Goal: Task Accomplishment & Management: Manage account settings

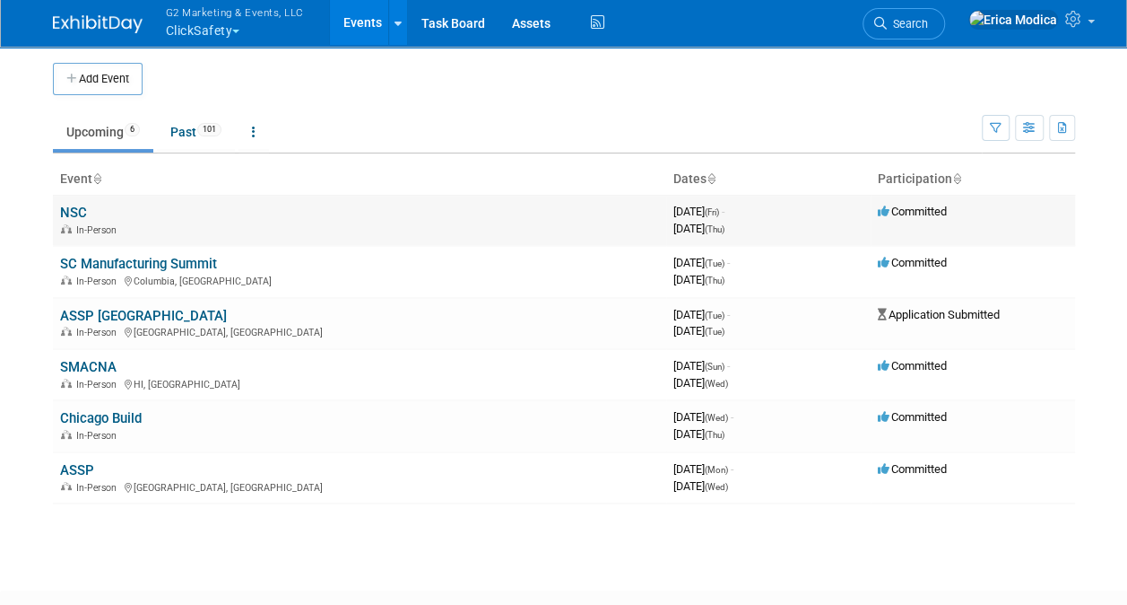
click at [85, 214] on link "NSC" at bounding box center [73, 212] width 27 height 16
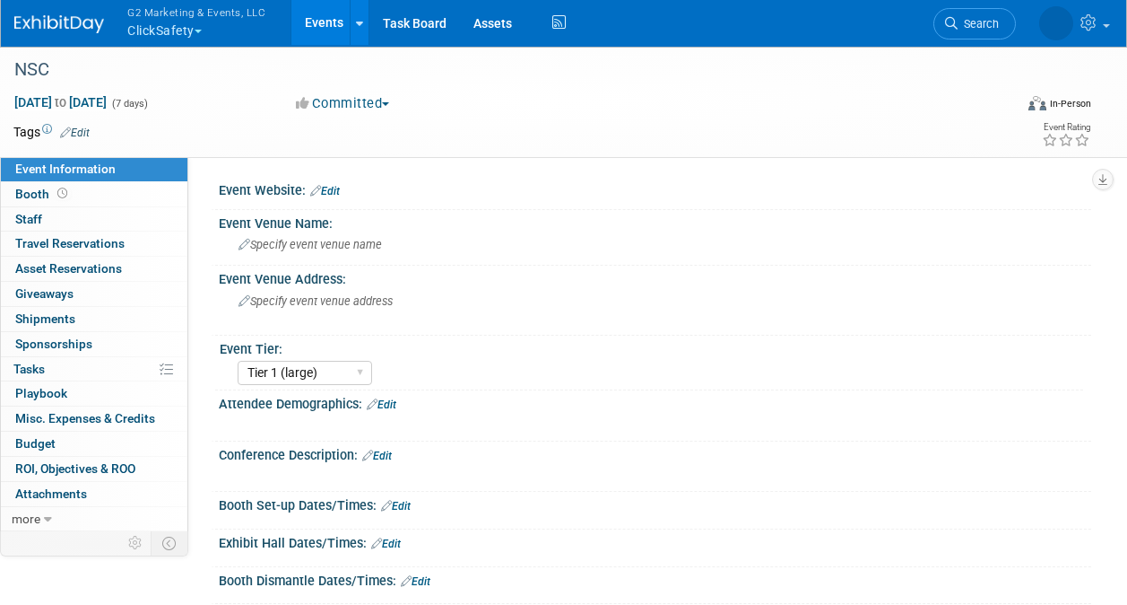
select select "Tier 1 (large)"
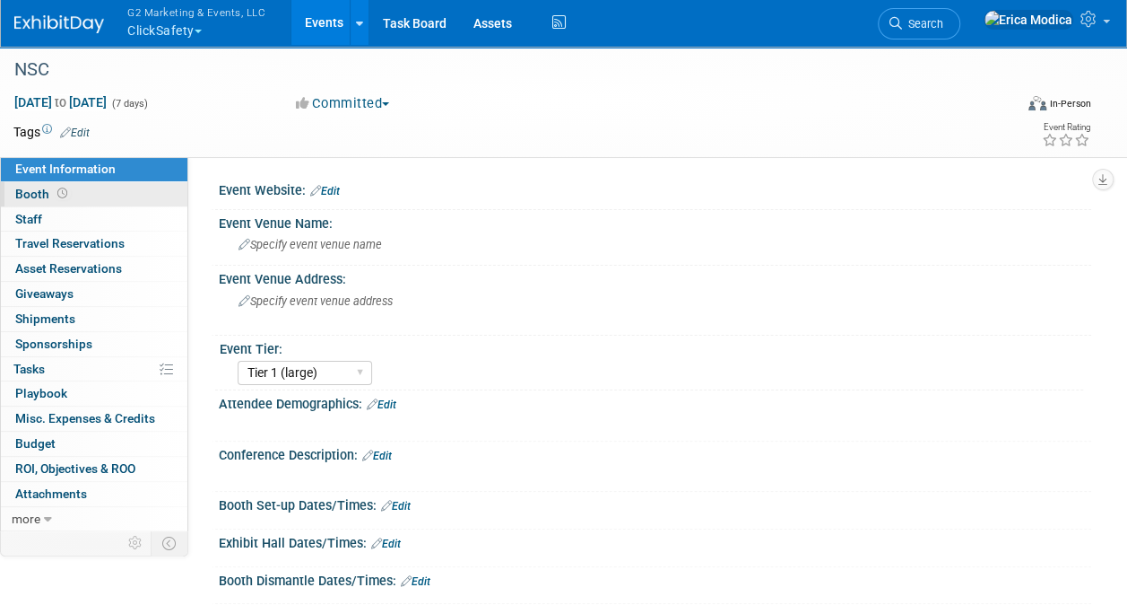
click at [29, 191] on span "Booth" at bounding box center [43, 194] width 56 height 14
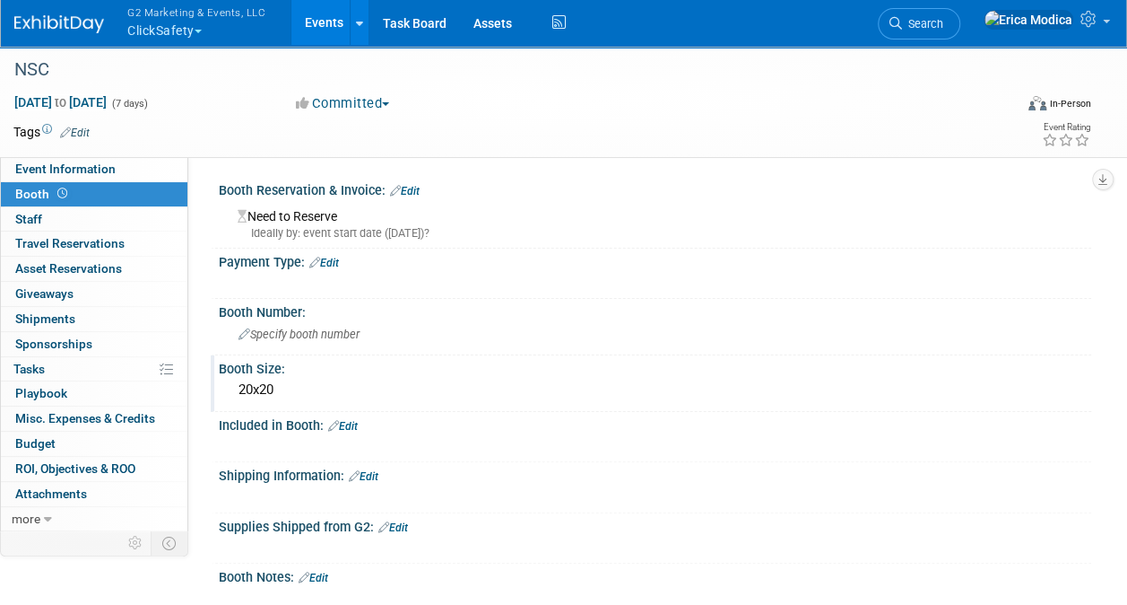
click at [319, 378] on div "20x20" at bounding box center [655, 390] width 846 height 28
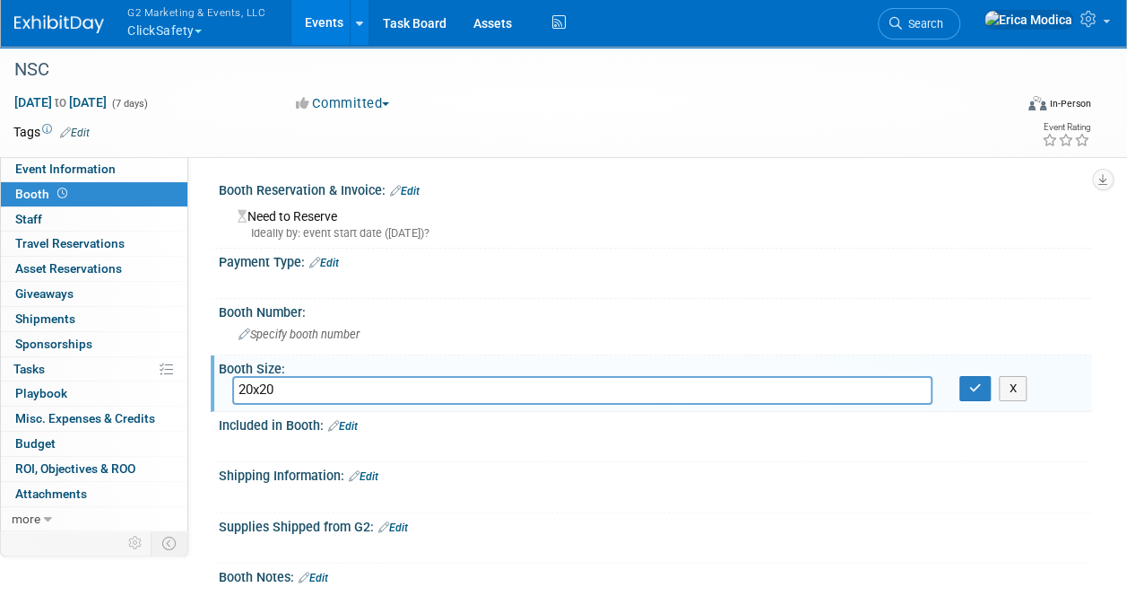
click at [497, 295] on div "Payment Type: Edit X" at bounding box center [651, 273] width 881 height 51
click at [574, 472] on div "Shipping Information: Edit" at bounding box center [655, 473] width 873 height 23
click at [970, 387] on icon "button" at bounding box center [976, 388] width 13 height 12
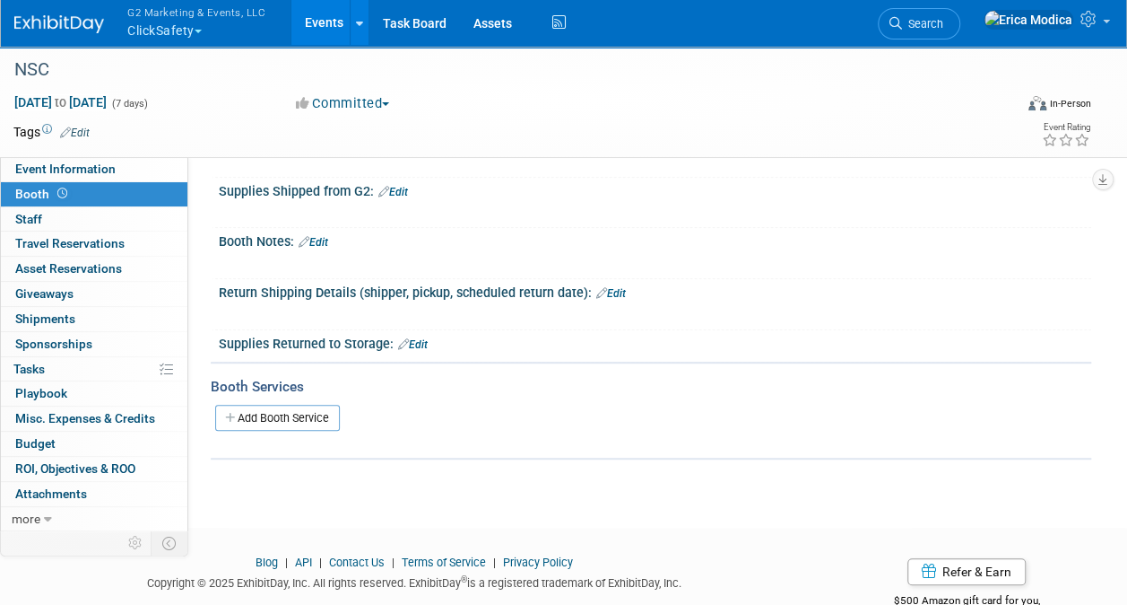
scroll to position [359, 0]
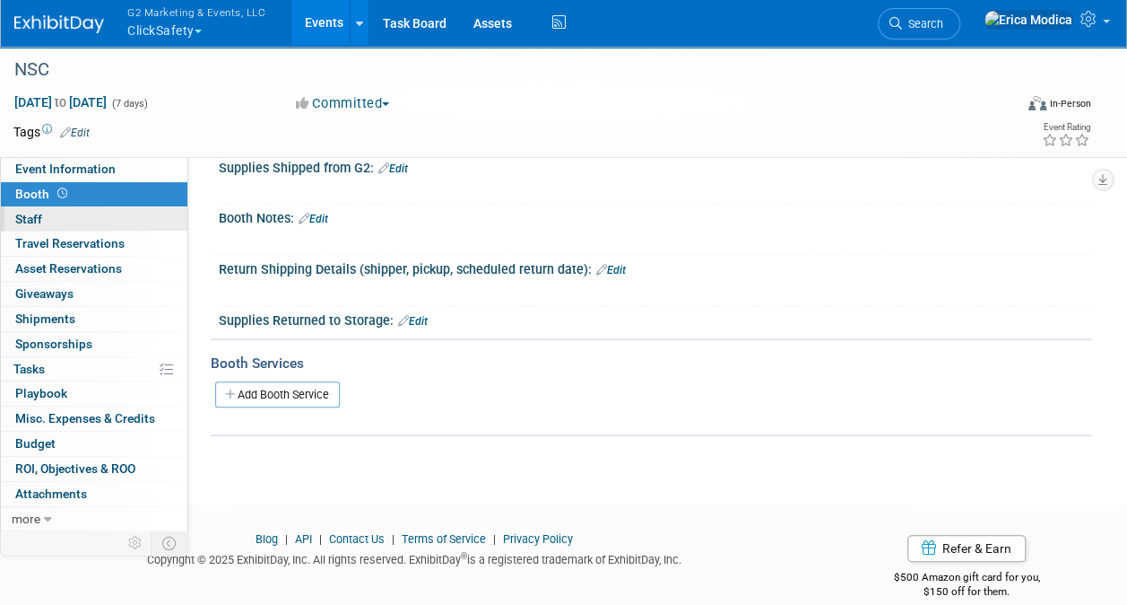
click at [58, 221] on link "0 Staff 0" at bounding box center [94, 219] width 187 height 24
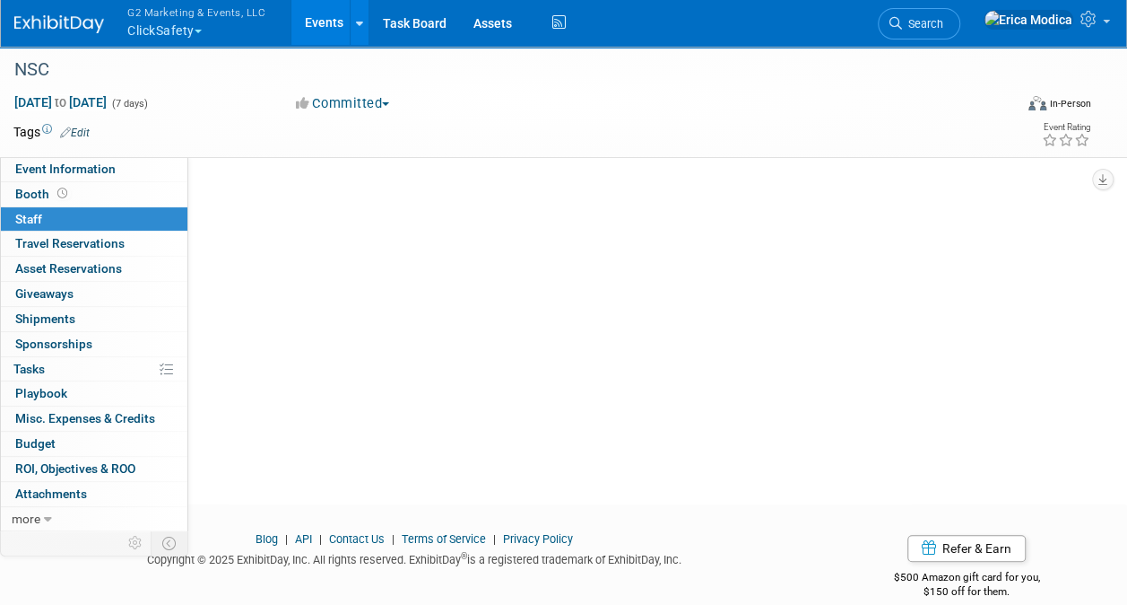
scroll to position [0, 0]
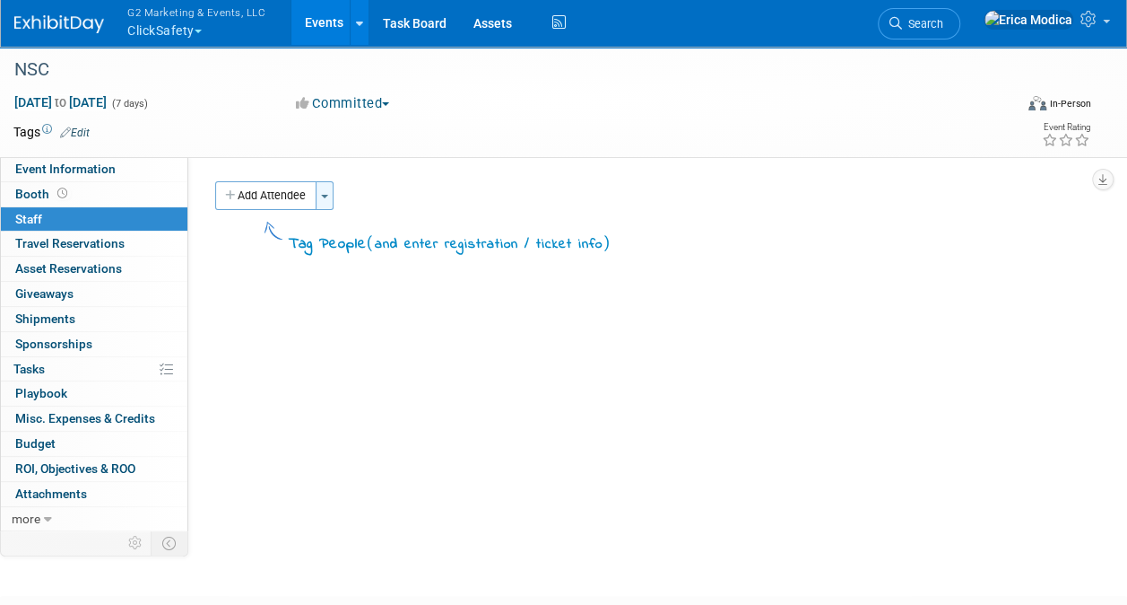
click at [326, 196] on span "button" at bounding box center [324, 197] width 7 height 4
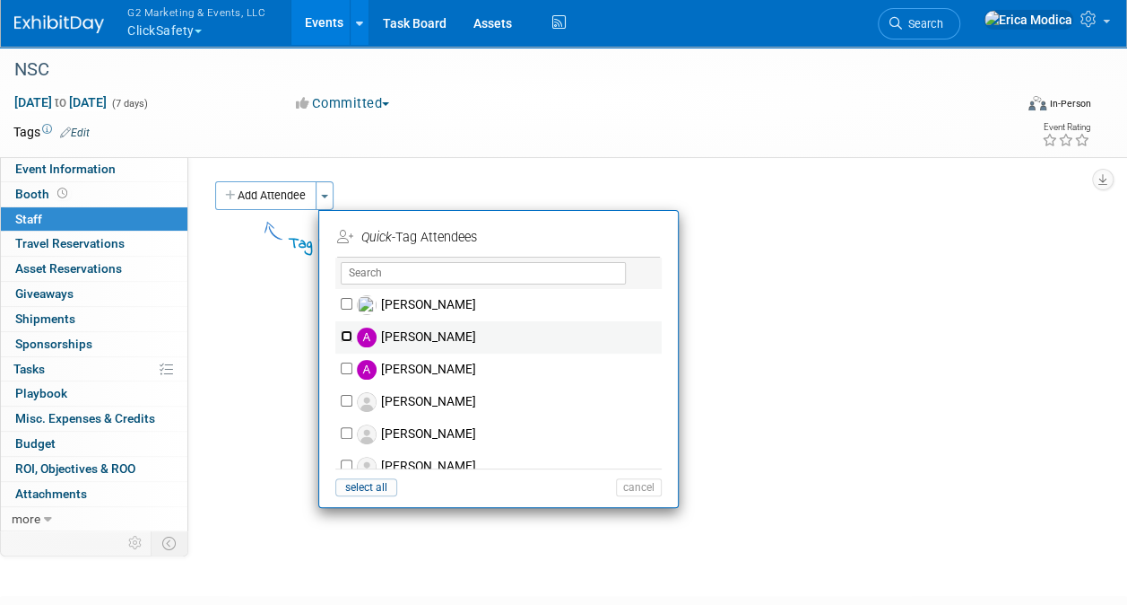
click at [343, 330] on input "[PERSON_NAME]" at bounding box center [347, 336] width 12 height 12
checkbox input "true"
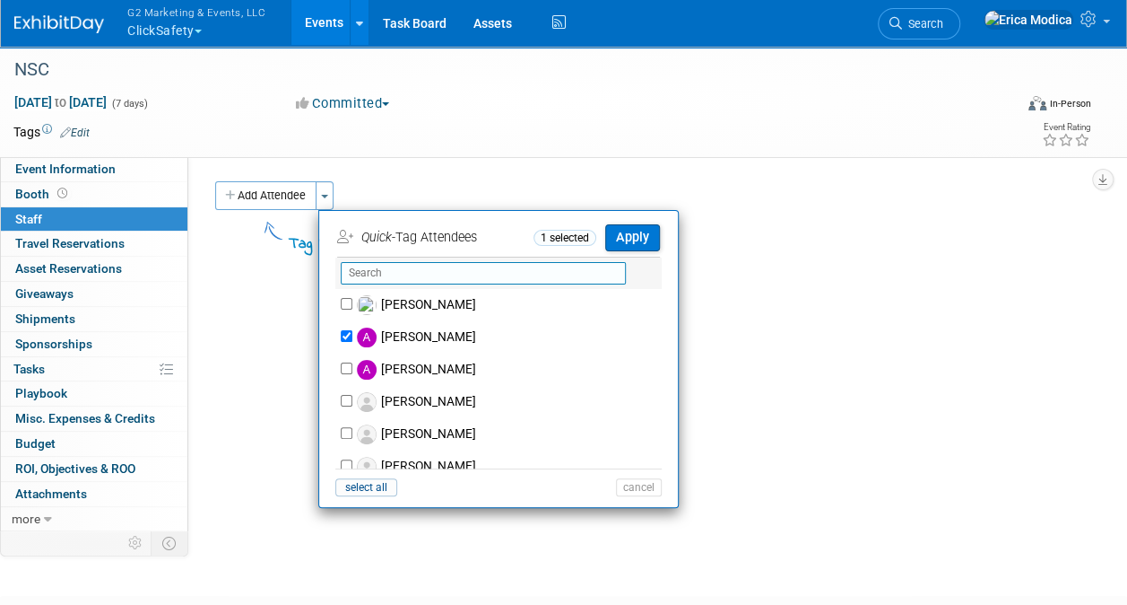
click at [402, 274] on input "text" at bounding box center [483, 273] width 285 height 22
click at [646, 237] on button "Apply" at bounding box center [632, 237] width 55 height 26
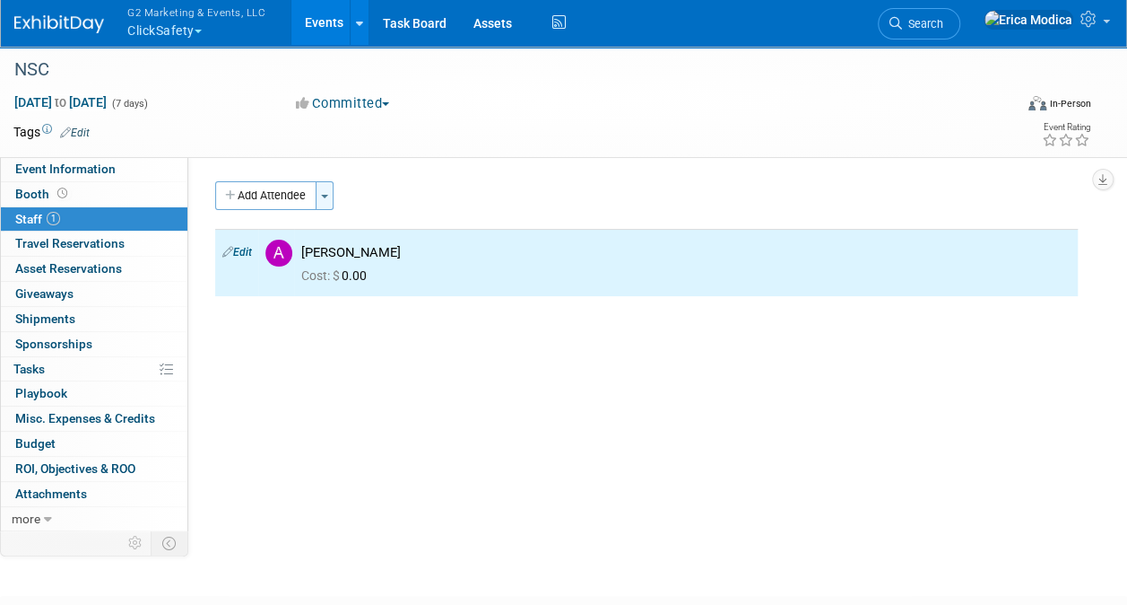
click at [325, 195] on span "button" at bounding box center [324, 197] width 7 height 4
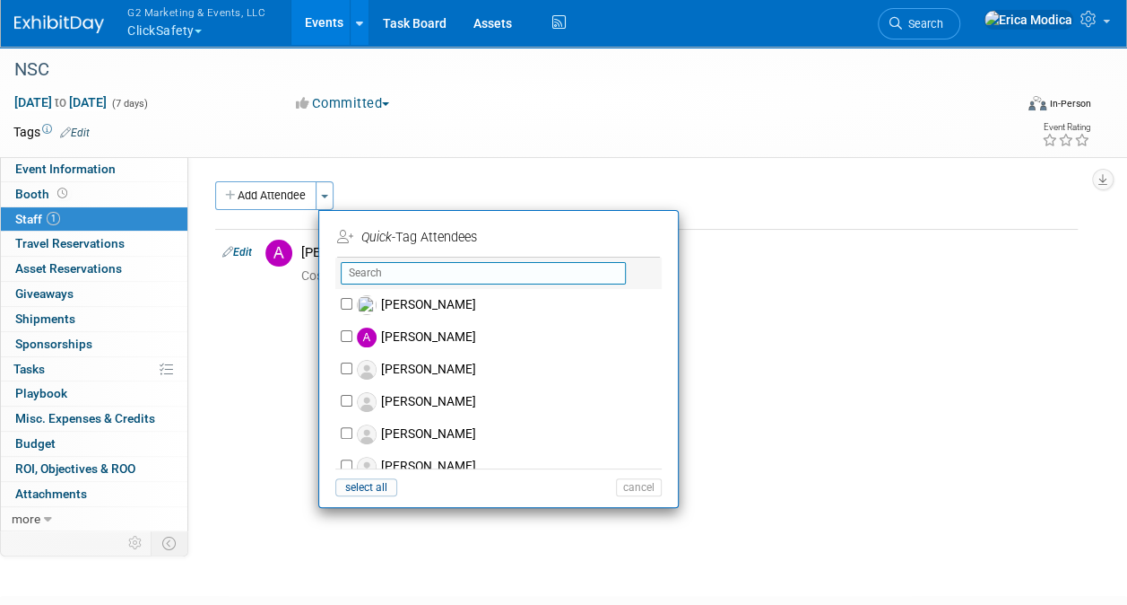
click at [390, 271] on input "text" at bounding box center [483, 273] width 285 height 22
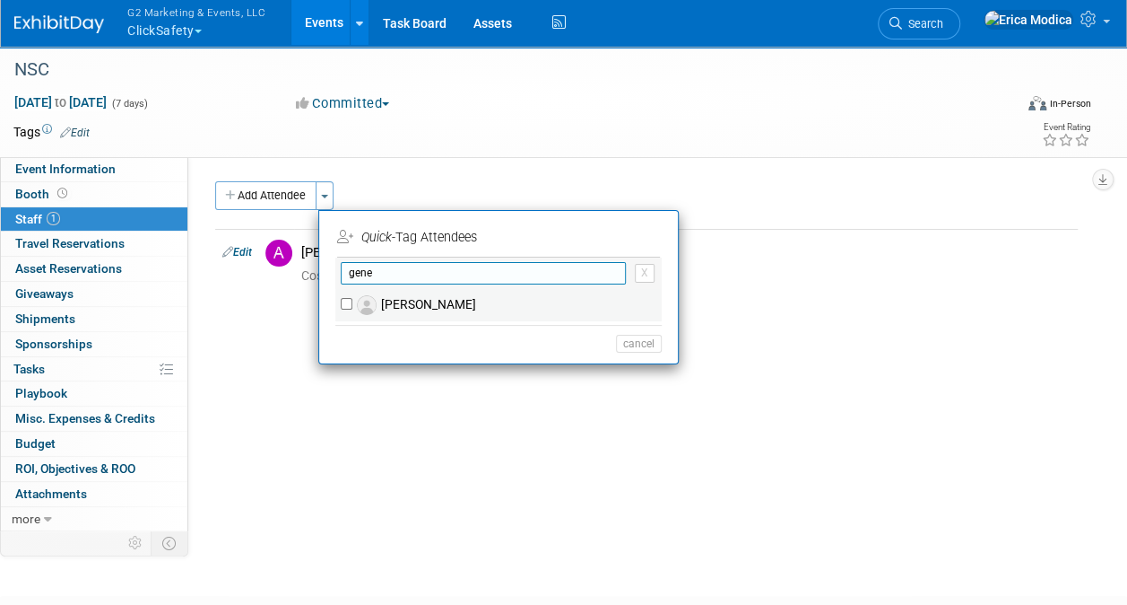
type input "gene"
click at [348, 301] on input "[PERSON_NAME]" at bounding box center [347, 304] width 12 height 12
checkbox input "true"
drag, startPoint x: 452, startPoint y: 275, endPoint x: 341, endPoint y: 275, distance: 111.2
click at [341, 275] on input "gene" at bounding box center [483, 273] width 285 height 22
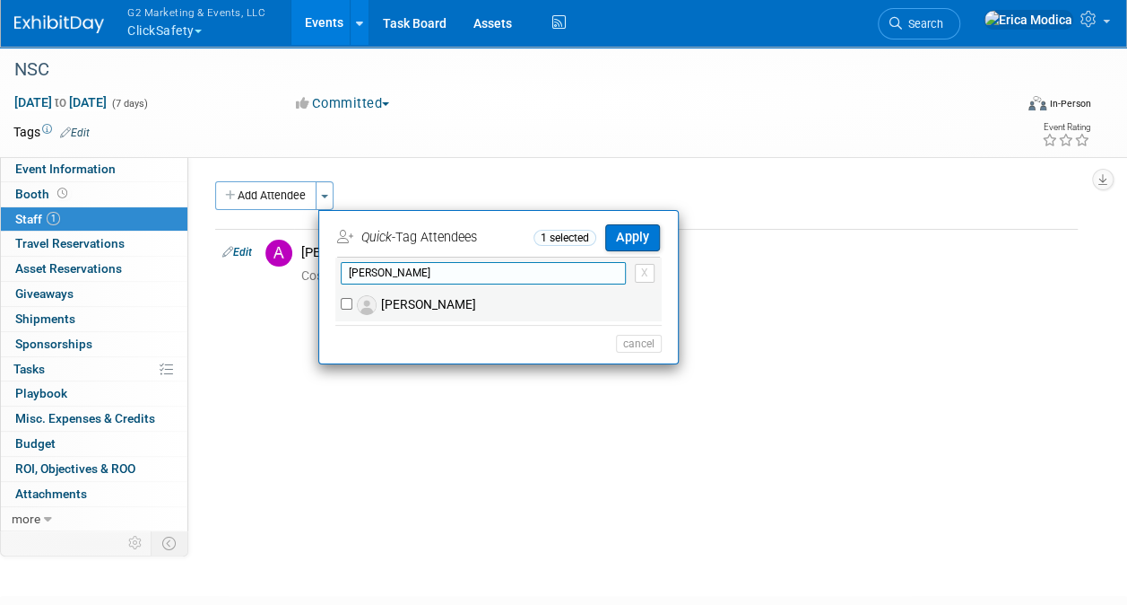
type input "[PERSON_NAME]"
click at [341, 304] on input "[PERSON_NAME]" at bounding box center [347, 304] width 12 height 12
checkbox input "true"
drag, startPoint x: 389, startPoint y: 270, endPoint x: 328, endPoint y: 270, distance: 61.0
click at [328, 270] on li "[PERSON_NAME] X No matching person found... (me) select all cancel" at bounding box center [498, 307] width 359 height 101
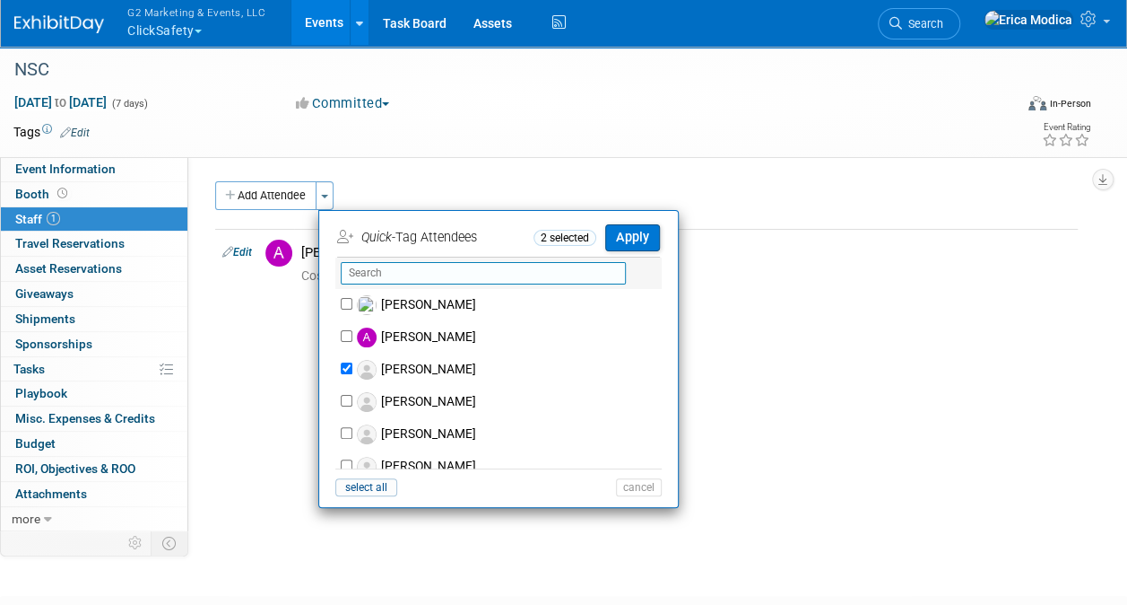
type input "k"
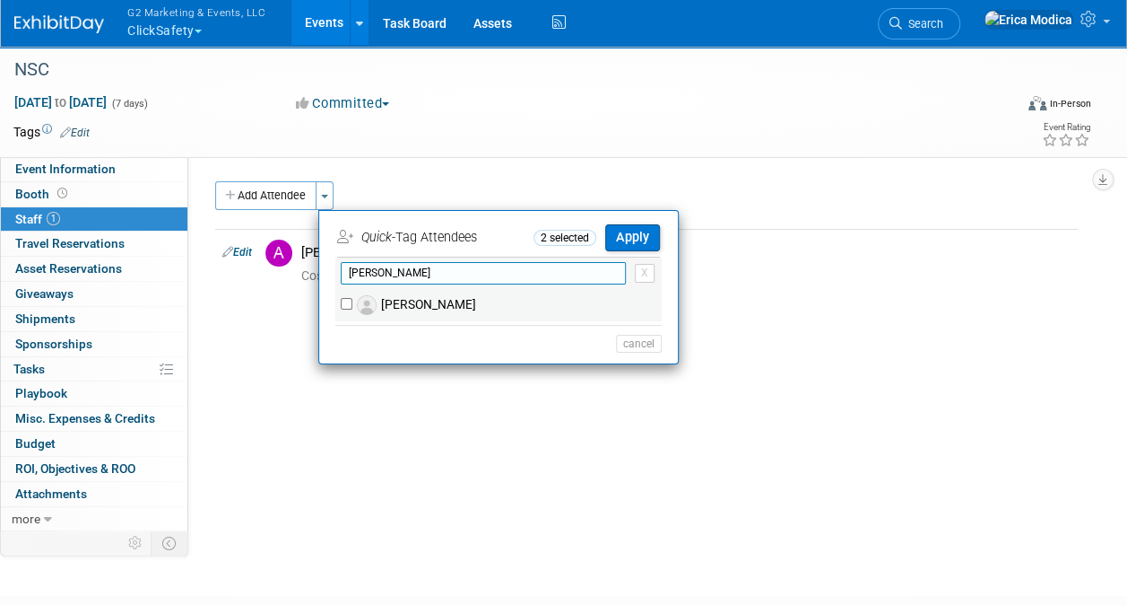
type input "[PERSON_NAME]"
click at [348, 299] on input "[PERSON_NAME]" at bounding box center [347, 304] width 12 height 12
checkbox input "true"
drag, startPoint x: 378, startPoint y: 275, endPoint x: 341, endPoint y: 271, distance: 37.0
click at [341, 271] on input "[PERSON_NAME]" at bounding box center [483, 273] width 285 height 22
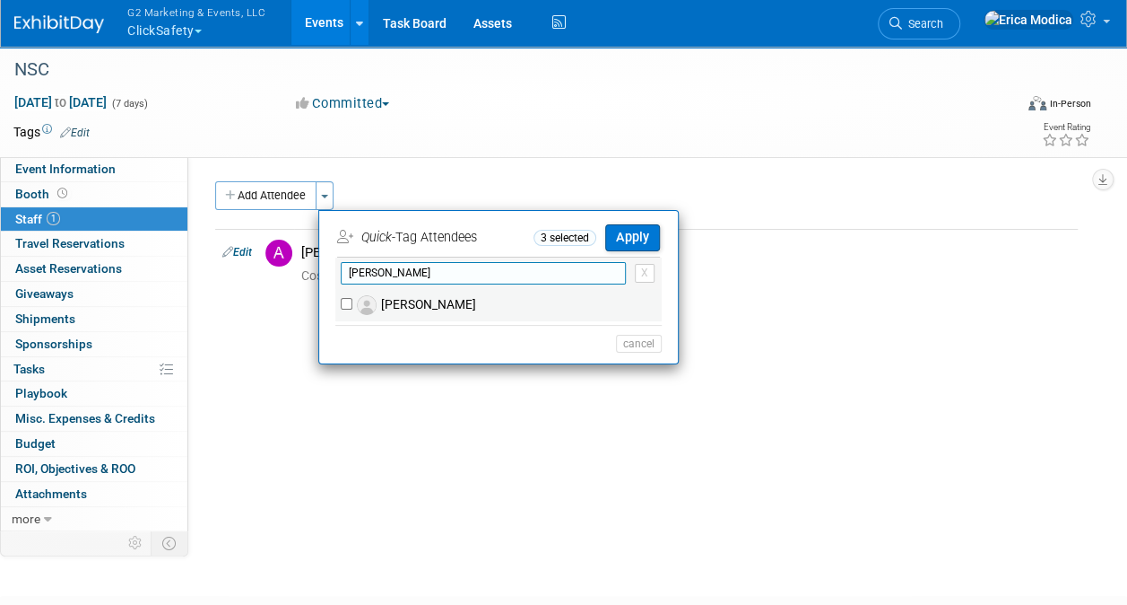
type input "[PERSON_NAME]"
click at [345, 298] on input "[PERSON_NAME]" at bounding box center [347, 304] width 12 height 12
checkbox input "true"
drag, startPoint x: 411, startPoint y: 274, endPoint x: 326, endPoint y: 274, distance: 84.3
click at [326, 274] on li "[PERSON_NAME] X No matching person found... (me) select all cancel" at bounding box center [498, 307] width 359 height 101
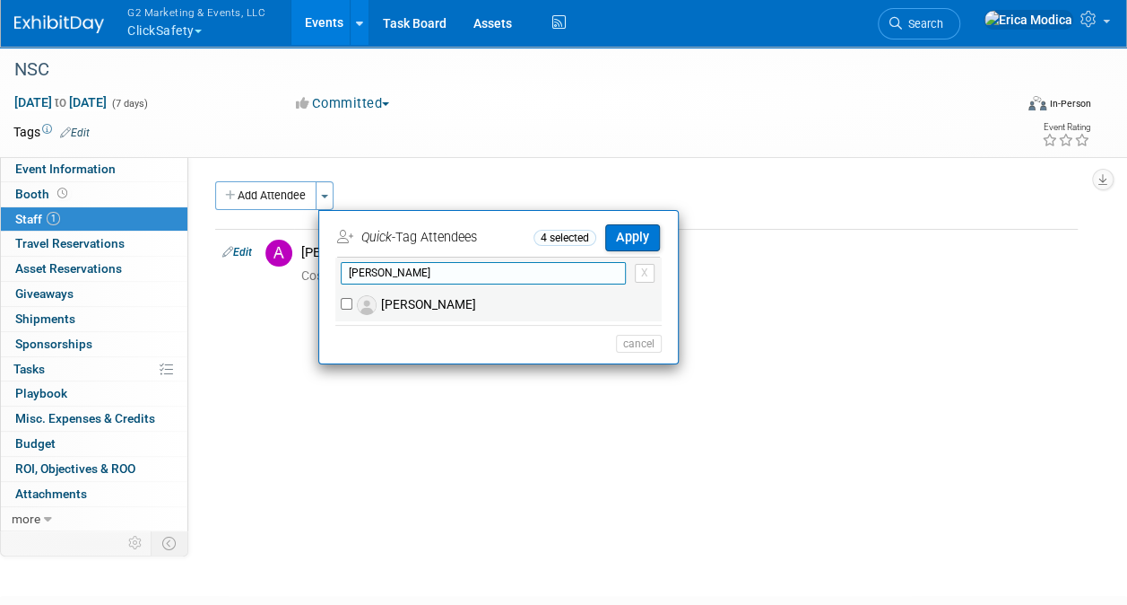
type input "[PERSON_NAME]"
click at [344, 298] on input "[PERSON_NAME]" at bounding box center [347, 304] width 12 height 12
checkbox input "true"
drag, startPoint x: 395, startPoint y: 273, endPoint x: 326, endPoint y: 273, distance: 68.2
click at [326, 273] on li "[PERSON_NAME] X No matching person found... (me) select all cancel" at bounding box center [498, 307] width 359 height 101
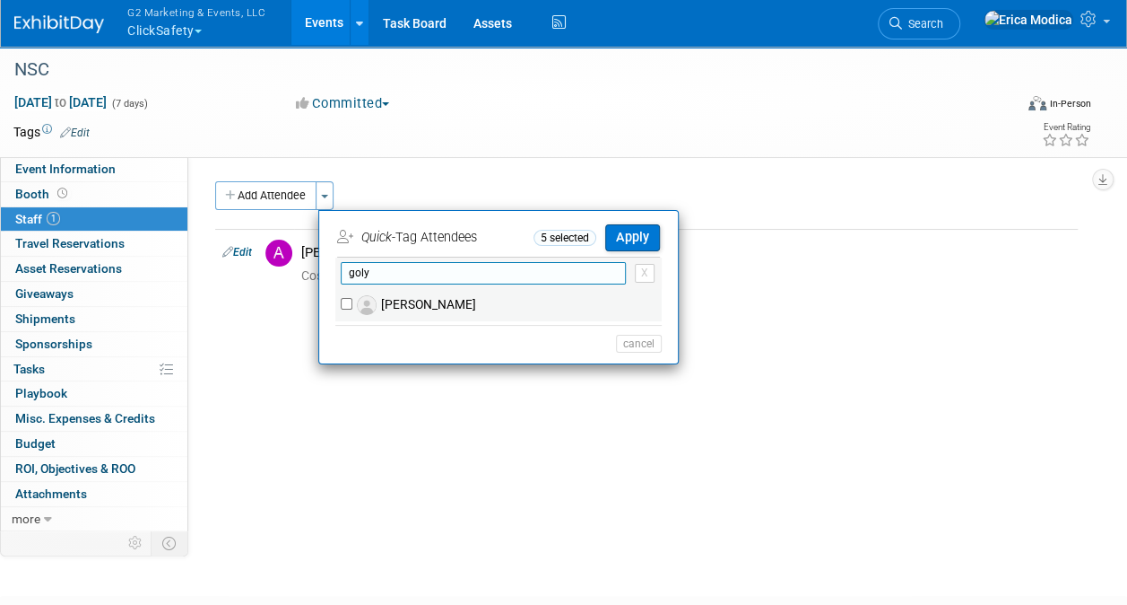
type input "goly"
click at [344, 300] on input "[PERSON_NAME]" at bounding box center [347, 304] width 12 height 12
checkbox input "true"
drag, startPoint x: 382, startPoint y: 275, endPoint x: 319, endPoint y: 271, distance: 62.9
click at [319, 271] on li "goly X No matching person found... (me) select all cancel" at bounding box center [498, 307] width 359 height 101
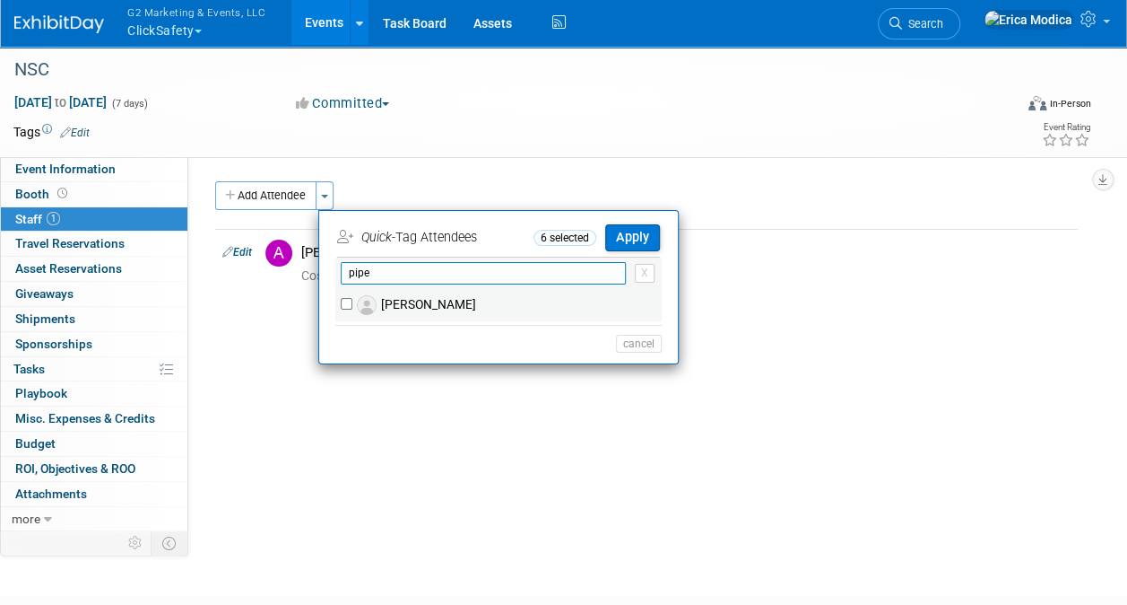
type input "pipe"
click at [343, 303] on input "[PERSON_NAME]" at bounding box center [347, 304] width 12 height 12
checkbox input "true"
drag, startPoint x: 389, startPoint y: 267, endPoint x: 318, endPoint y: 267, distance: 71.8
click at [318, 267] on div "Add Attendee Toggle Dropdown Quick -Tag Attendees 7 selected Apply pipe X (me) …" at bounding box center [646, 238] width 863 height 115
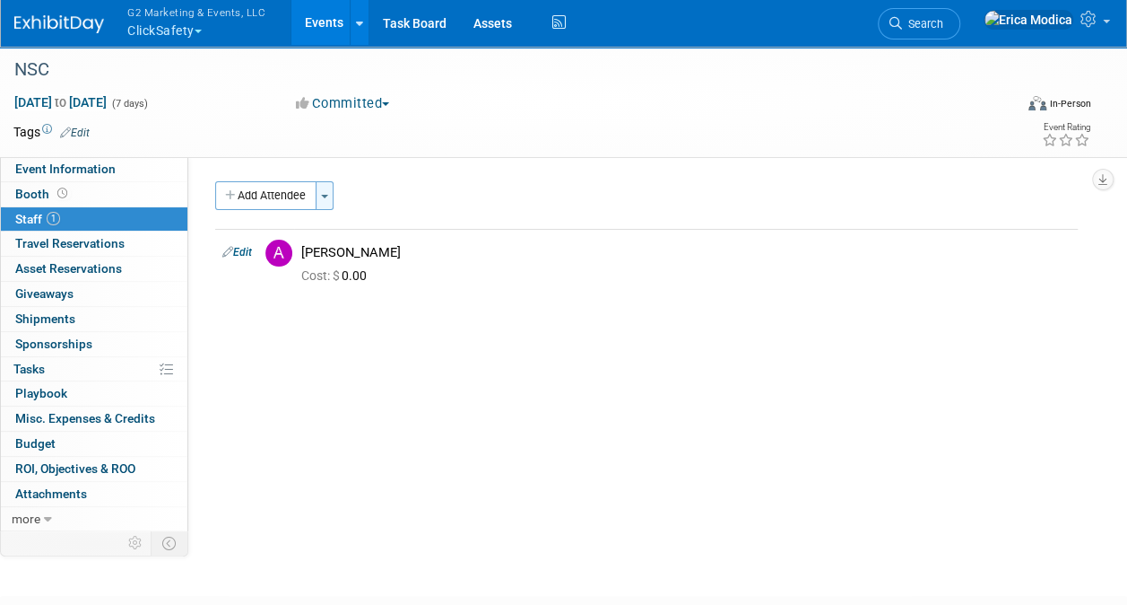
click at [325, 201] on button "Toggle Dropdown" at bounding box center [325, 195] width 18 height 29
checkbox input "false"
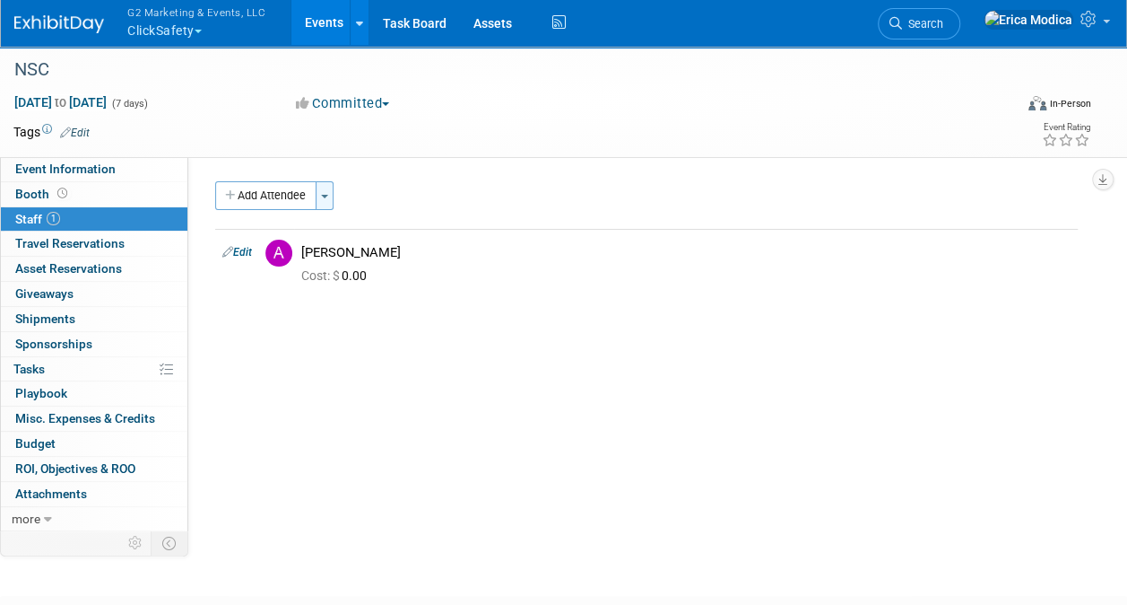
checkbox input "false"
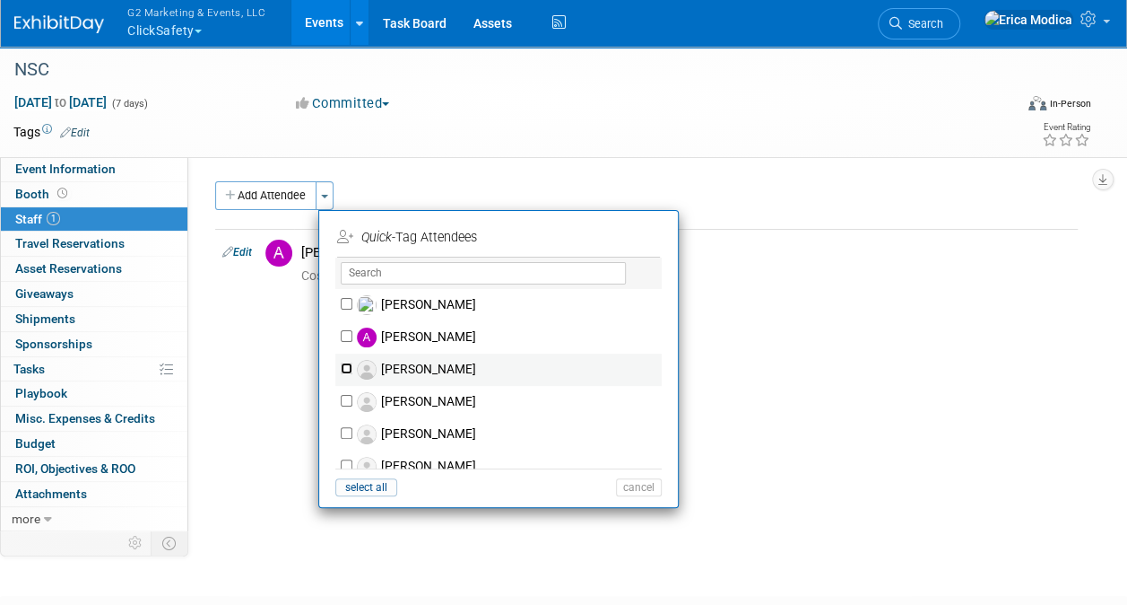
click at [350, 365] on input "[PERSON_NAME]" at bounding box center [347, 368] width 12 height 12
checkbox input "true"
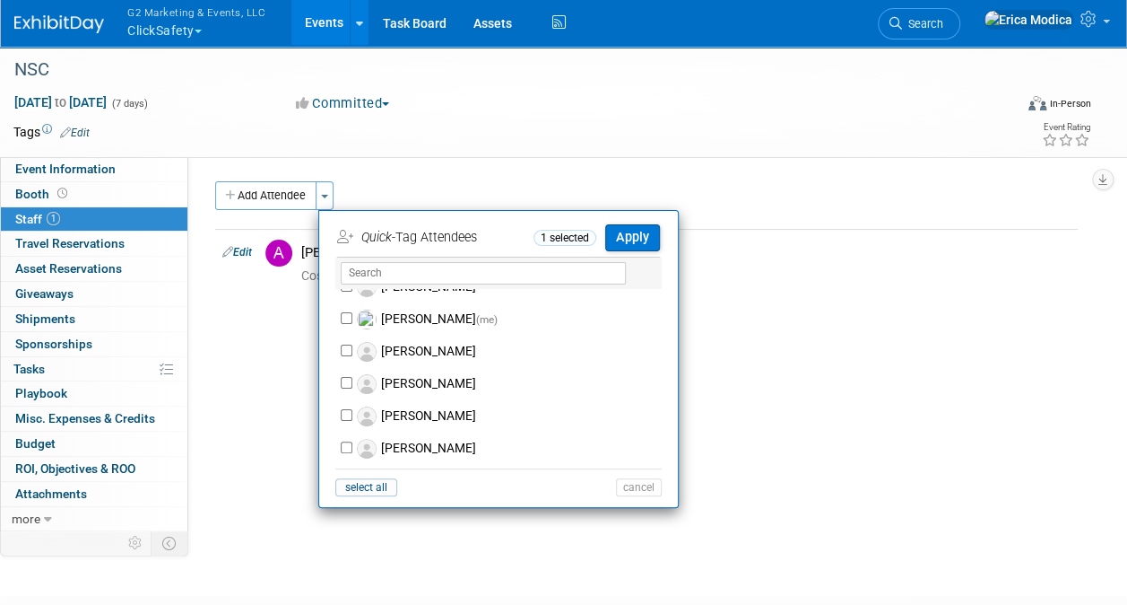
scroll to position [269, 0]
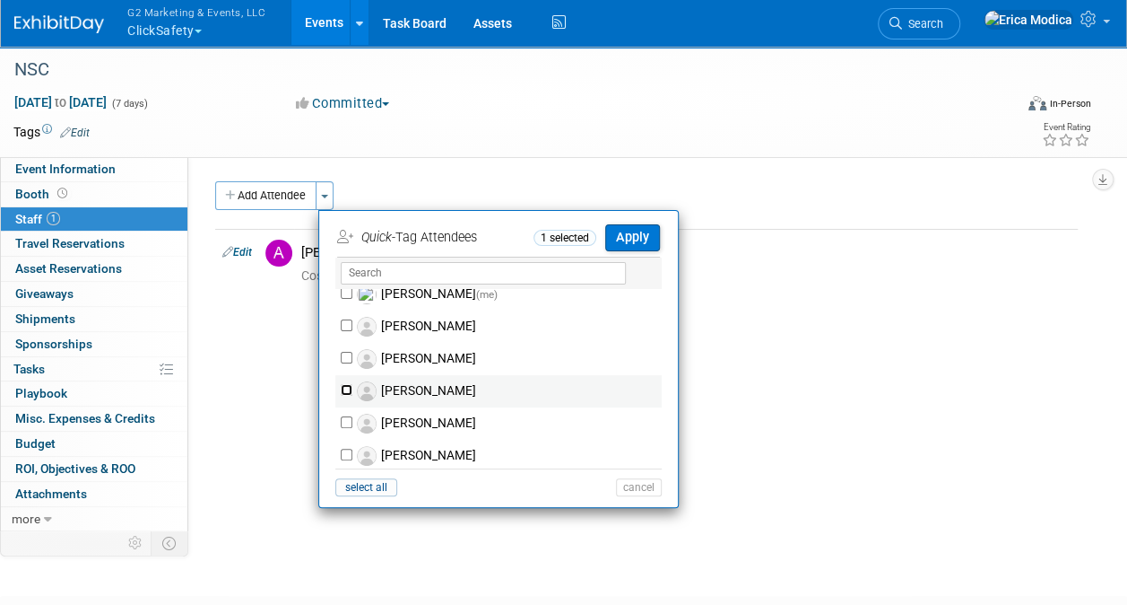
click at [346, 385] on input "[PERSON_NAME]" at bounding box center [347, 390] width 12 height 12
checkbox input "true"
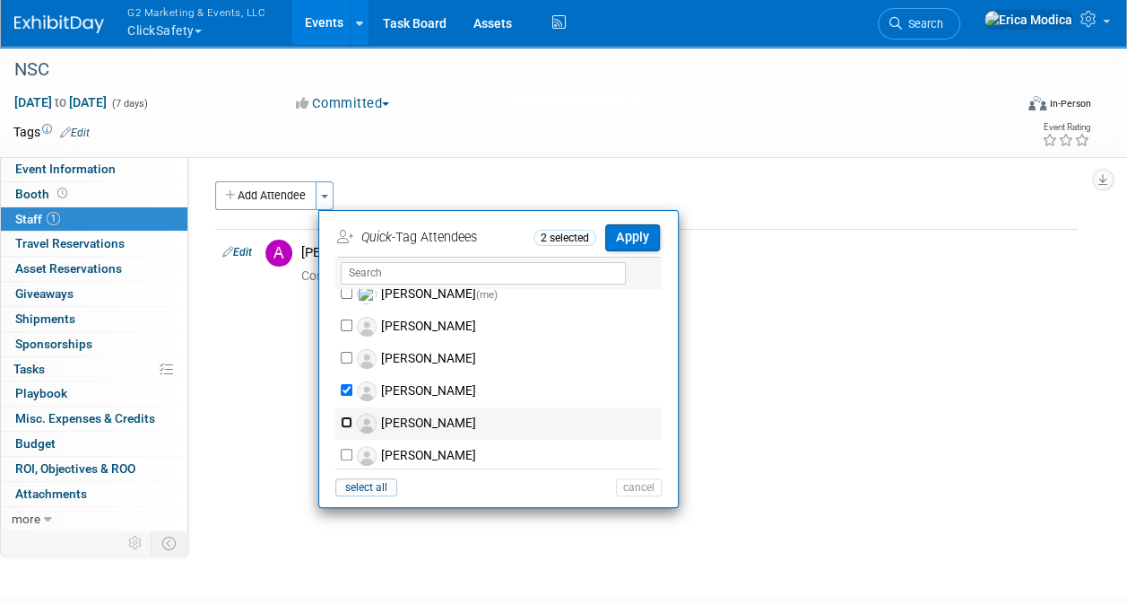
click at [348, 416] on input "[PERSON_NAME]" at bounding box center [347, 422] width 12 height 12
checkbox input "true"
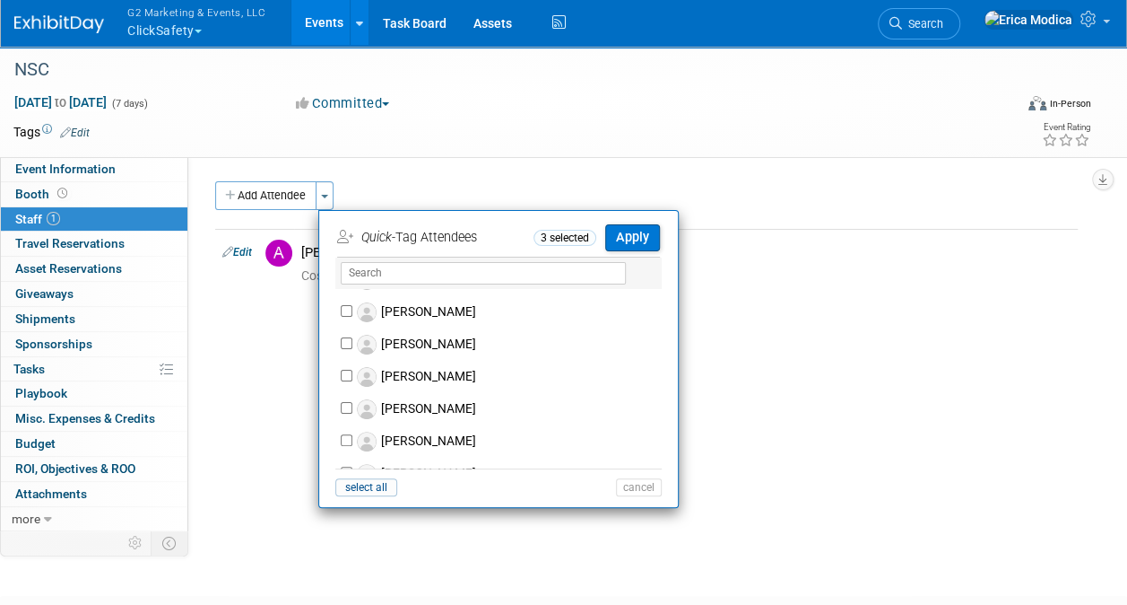
scroll to position [628, 0]
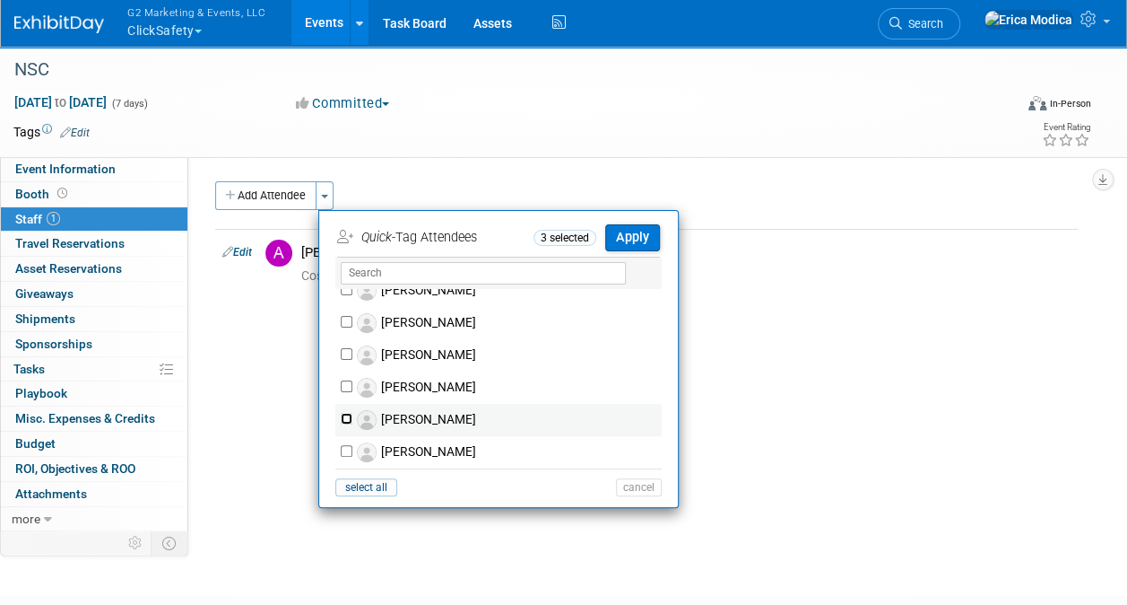
click at [349, 416] on input "[PERSON_NAME]" at bounding box center [347, 419] width 12 height 12
checkbox input "true"
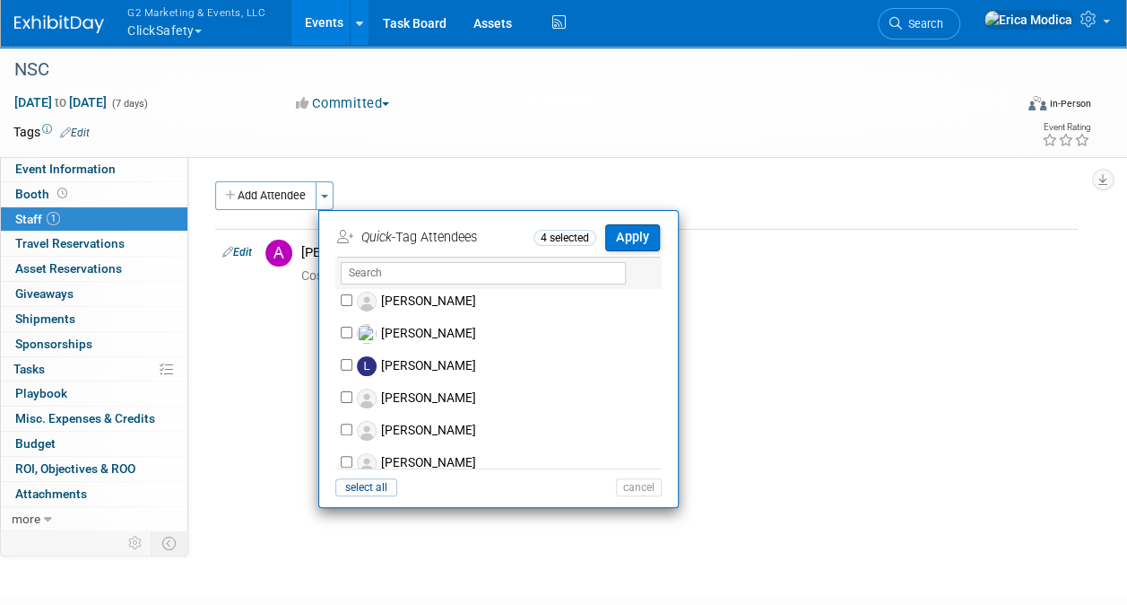
scroll to position [807, 0]
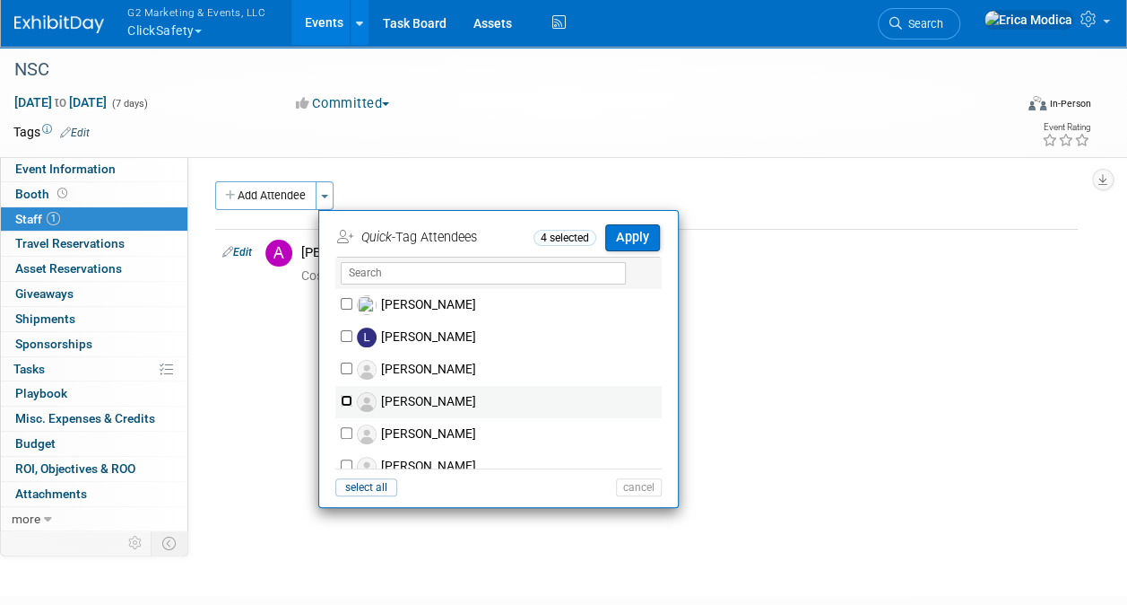
click at [344, 402] on input "[PERSON_NAME]" at bounding box center [347, 401] width 12 height 12
checkbox input "true"
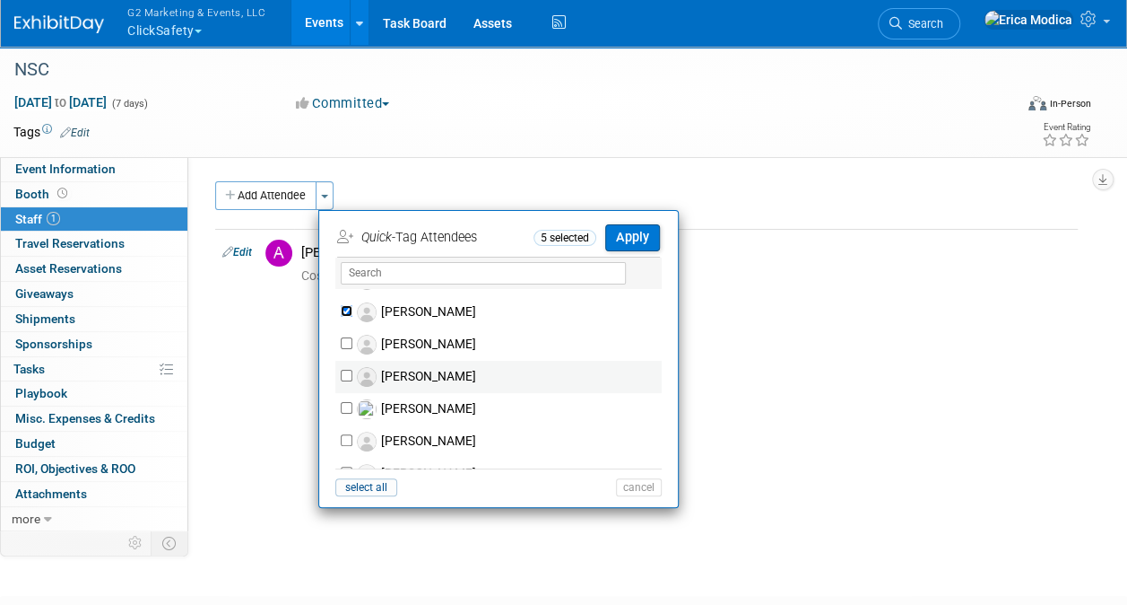
scroll to position [987, 0]
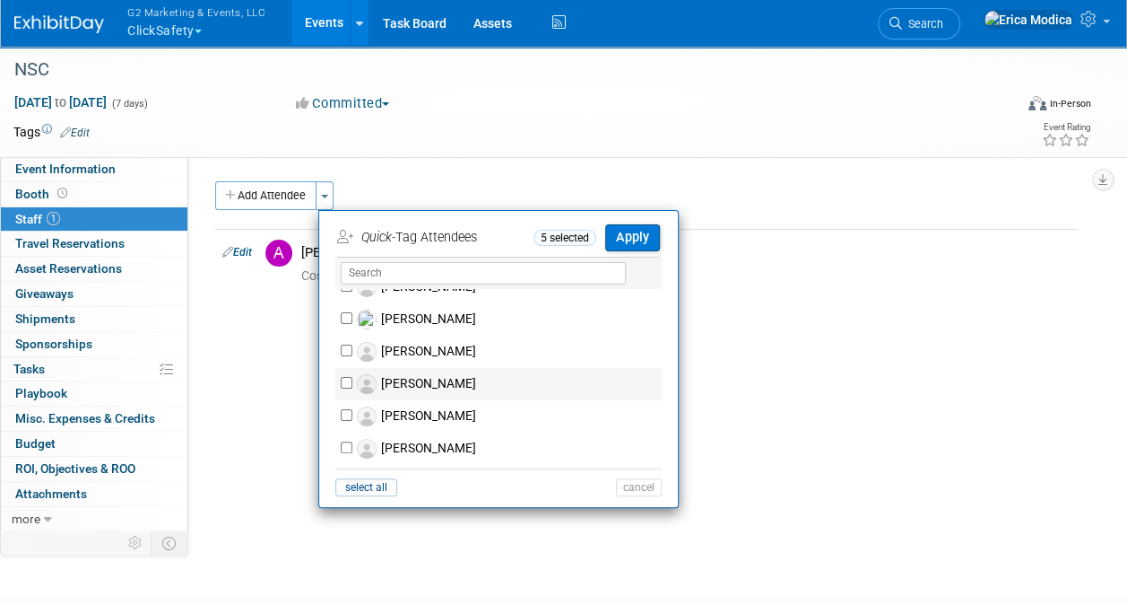
click at [339, 377] on div "[PERSON_NAME]" at bounding box center [498, 384] width 326 height 32
click at [352, 386] on input "[PERSON_NAME]" at bounding box center [347, 383] width 12 height 12
checkbox input "true"
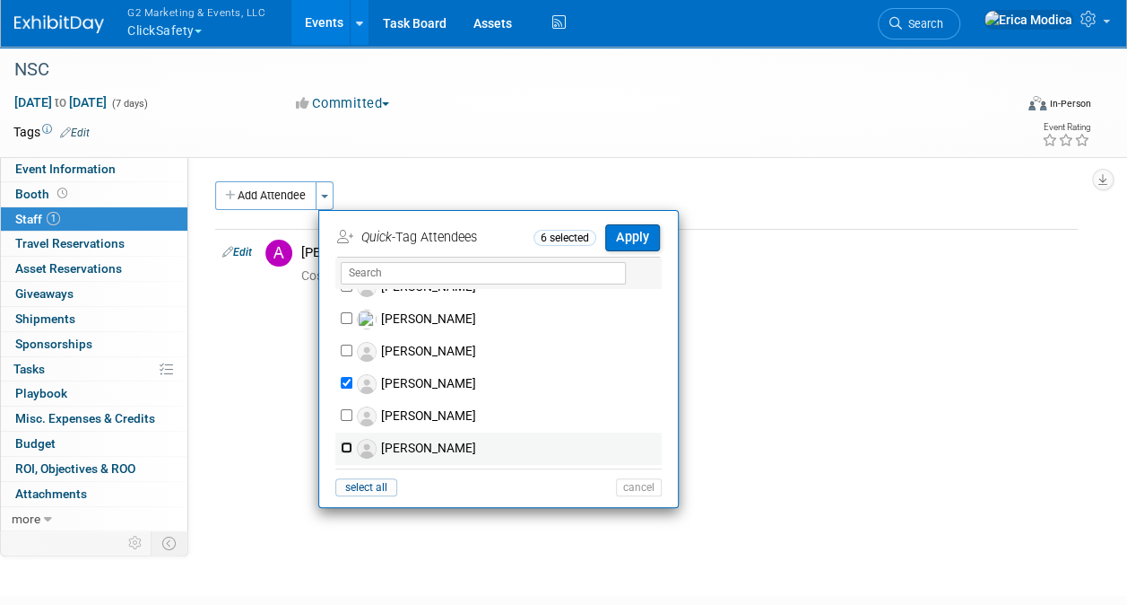
click at [347, 441] on input "[PERSON_NAME]" at bounding box center [347, 447] width 12 height 12
checkbox input "true"
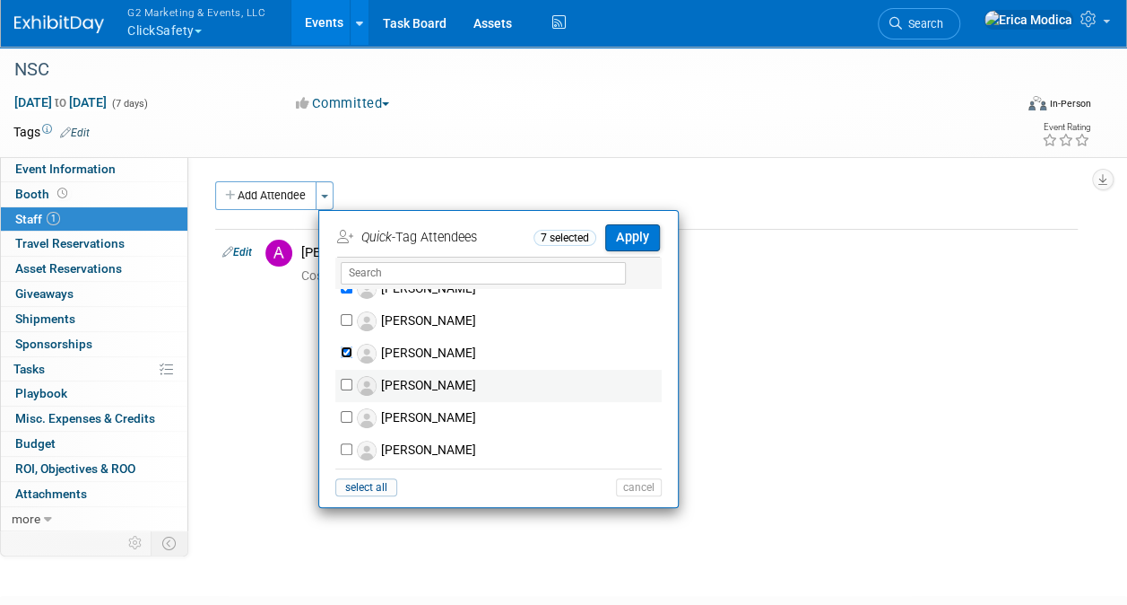
scroll to position [1116, 0]
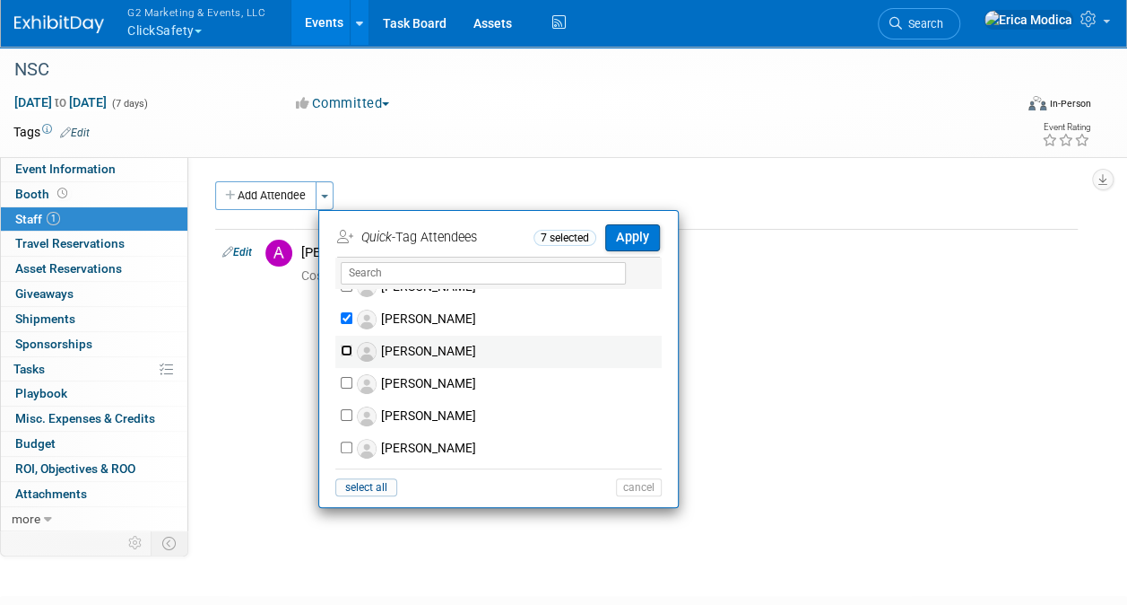
click at [344, 350] on input "[PERSON_NAME]" at bounding box center [347, 350] width 12 height 12
checkbox input "true"
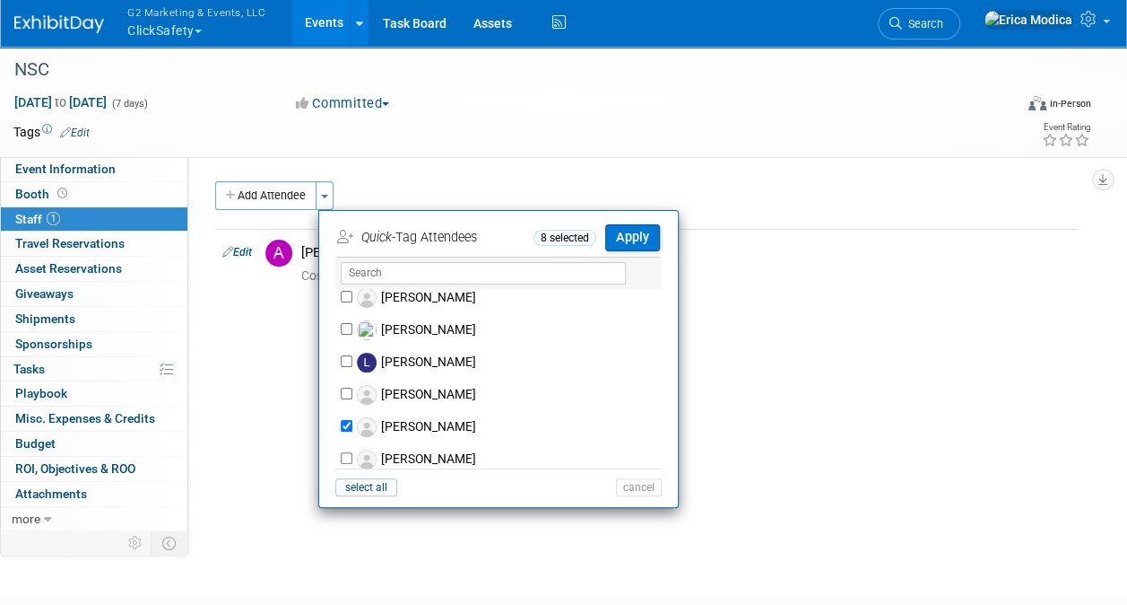
scroll to position [757, 0]
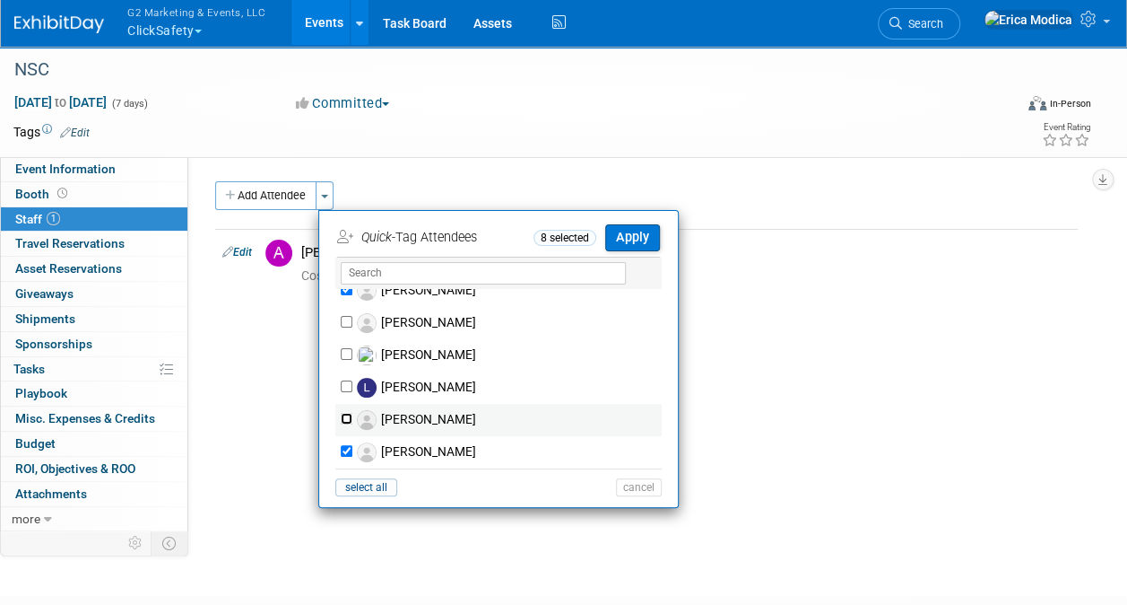
click at [346, 413] on input "[PERSON_NAME]" at bounding box center [347, 419] width 12 height 12
checkbox input "true"
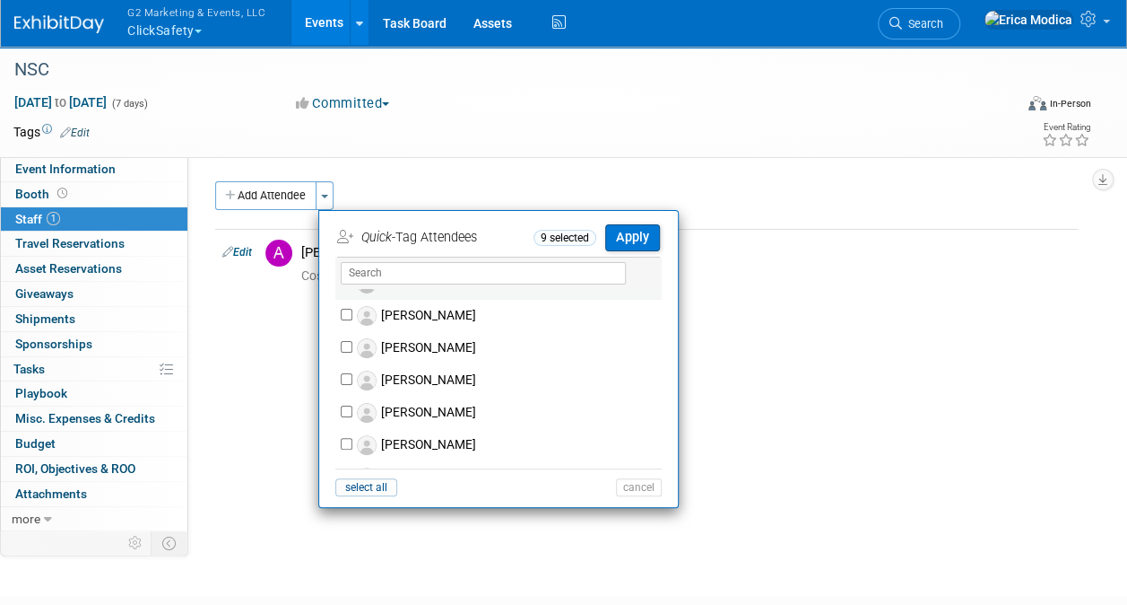
scroll to position [628, 0]
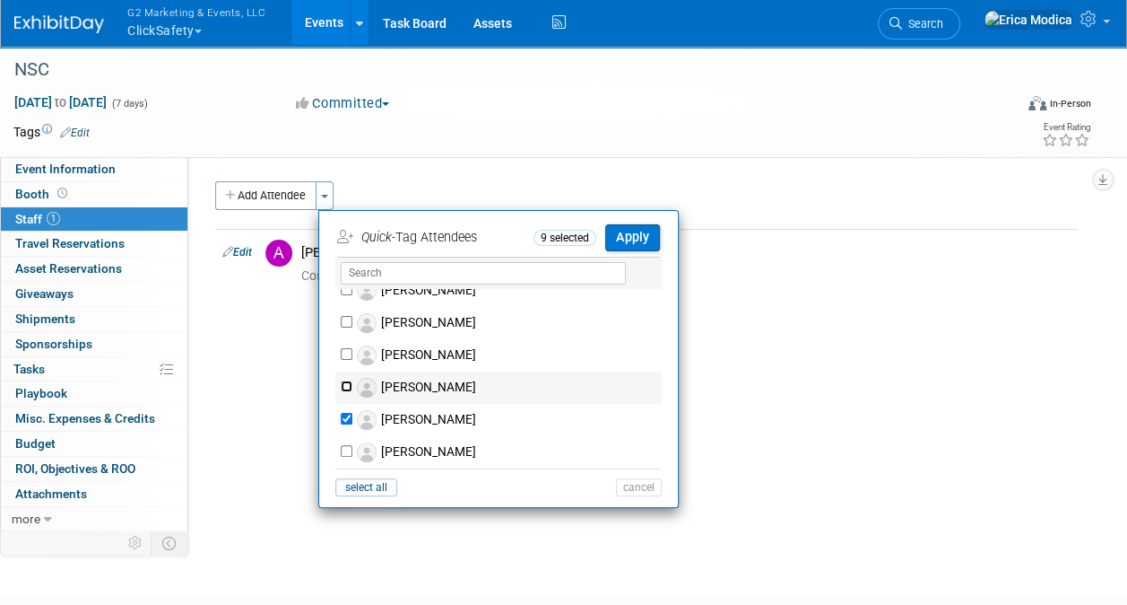
click at [348, 386] on input "[PERSON_NAME]" at bounding box center [347, 386] width 12 height 12
checkbox input "true"
click at [625, 233] on button "Apply" at bounding box center [632, 237] width 55 height 26
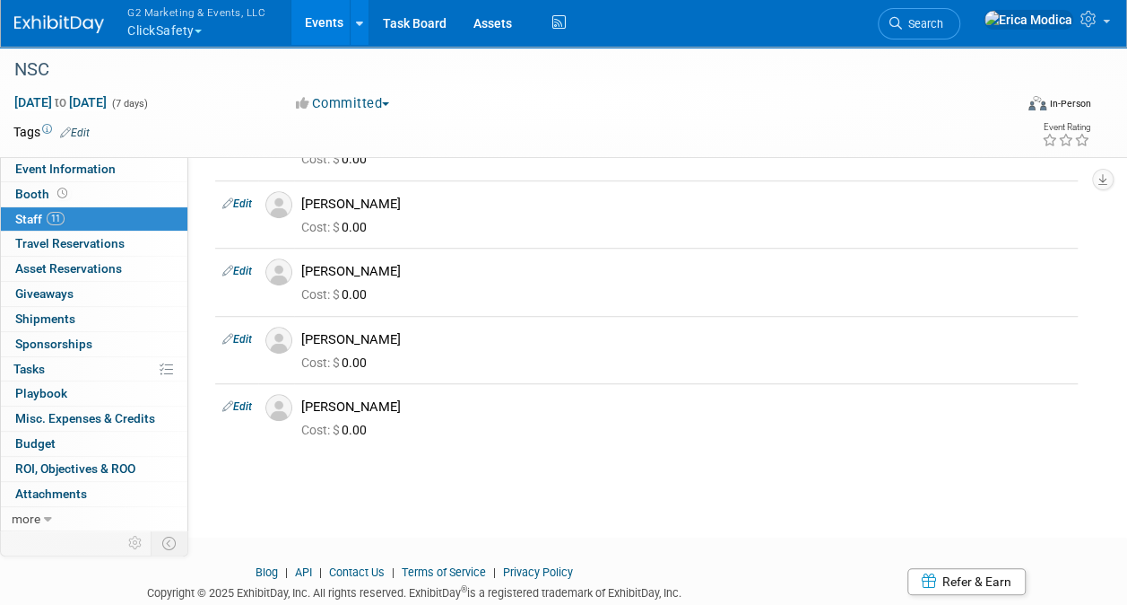
scroll to position [538, 0]
